Goal: Information Seeking & Learning: Learn about a topic

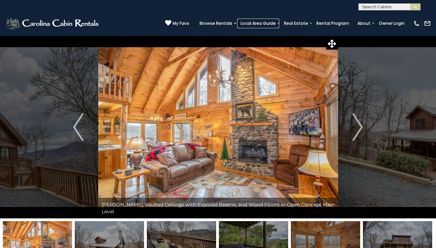
click at [260, 23] on link "Local Area Guide" at bounding box center [258, 24] width 42 height 10
